Goal: Information Seeking & Learning: Learn about a topic

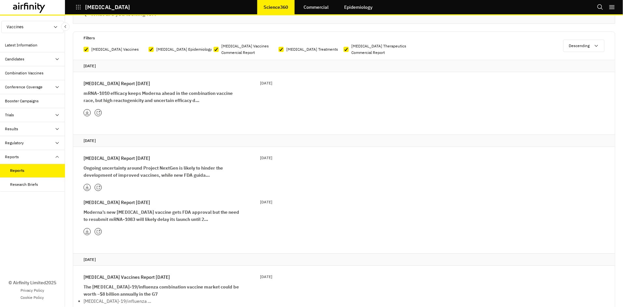
scroll to position [39, 0]
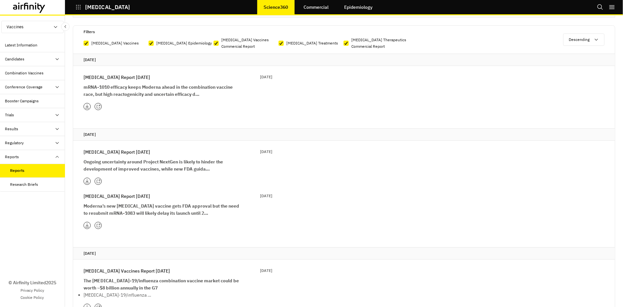
click at [38, 70] on div "Combination Vaccines" at bounding box center [24, 73] width 39 height 6
